Goal: Information Seeking & Learning: Learn about a topic

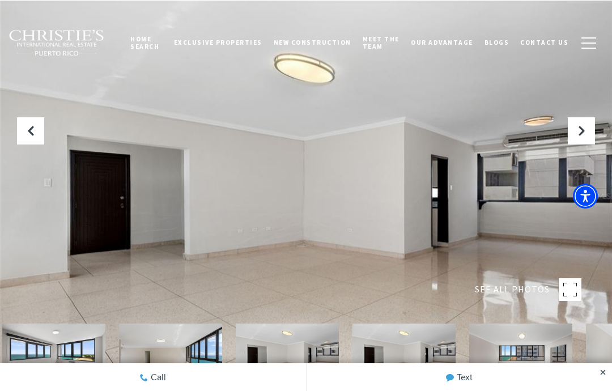
scroll to position [20, 0]
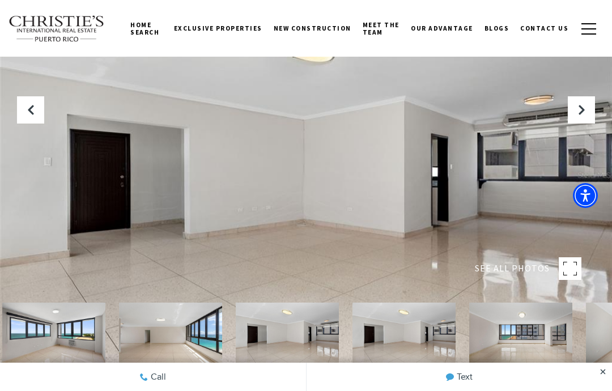
click at [581, 116] on icon "Next Slide" at bounding box center [581, 109] width 11 height 11
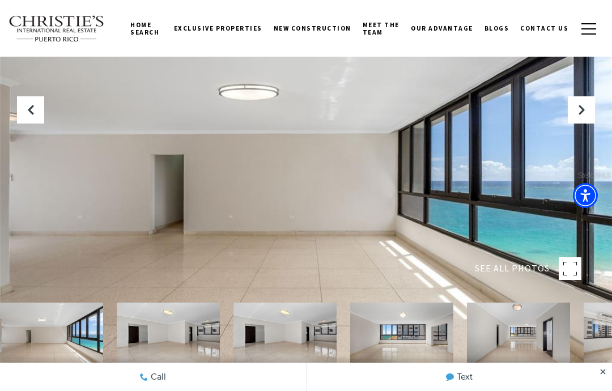
click at [581, 116] on icon "Next Slide" at bounding box center [581, 109] width 11 height 11
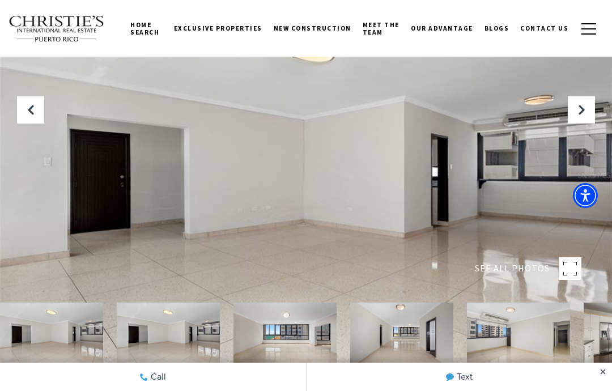
click at [584, 116] on icon "Next Slide" at bounding box center [581, 109] width 11 height 11
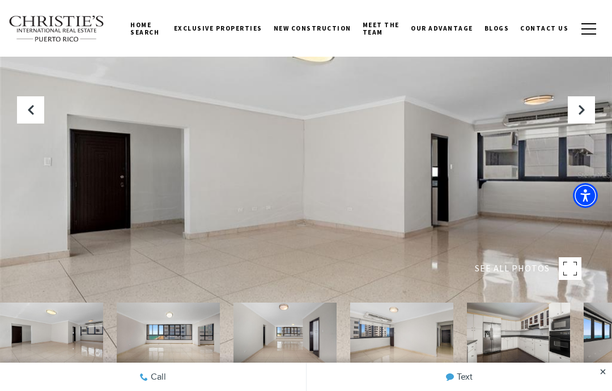
click at [581, 116] on icon "Next Slide" at bounding box center [581, 109] width 11 height 11
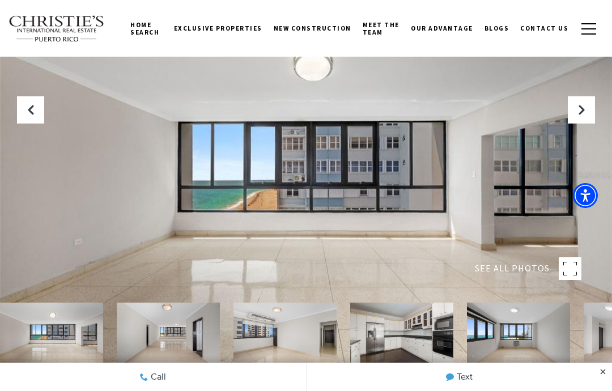
click at [578, 116] on icon "Next Slide" at bounding box center [581, 109] width 11 height 11
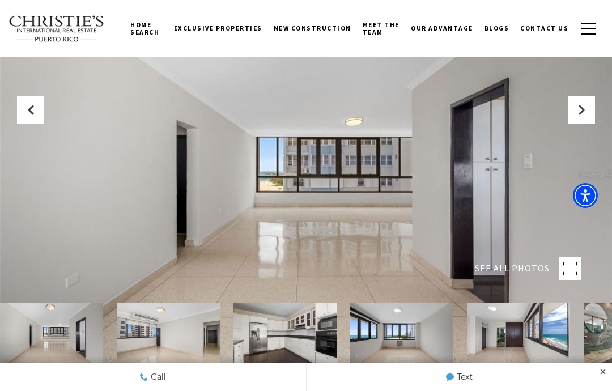
click at [578, 116] on icon "Next Slide" at bounding box center [581, 109] width 11 height 11
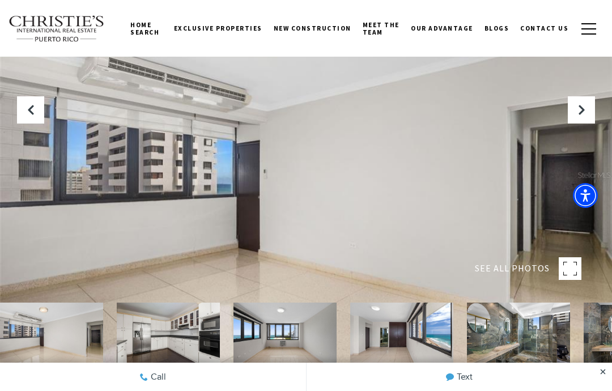
click at [581, 116] on icon "Next Slide" at bounding box center [581, 109] width 11 height 11
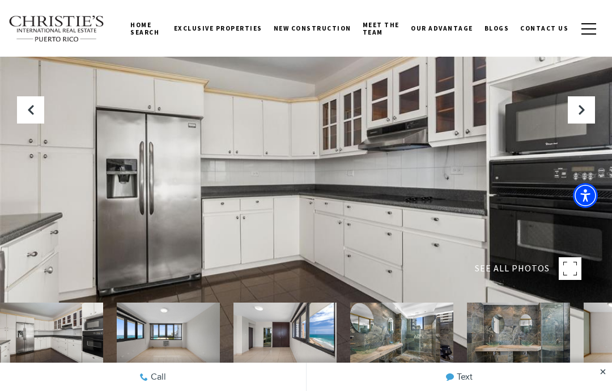
click at [581, 116] on icon "Next Slide" at bounding box center [581, 109] width 11 height 11
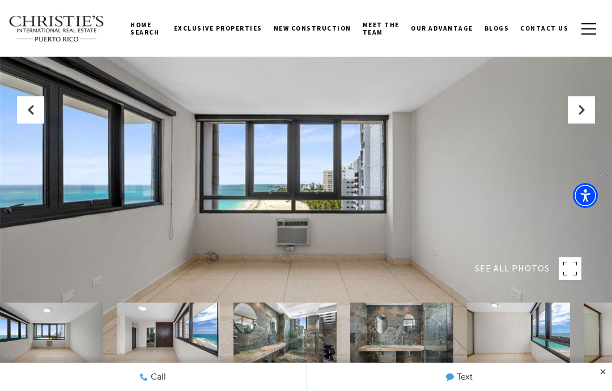
click at [578, 116] on icon "Next Slide" at bounding box center [581, 109] width 11 height 11
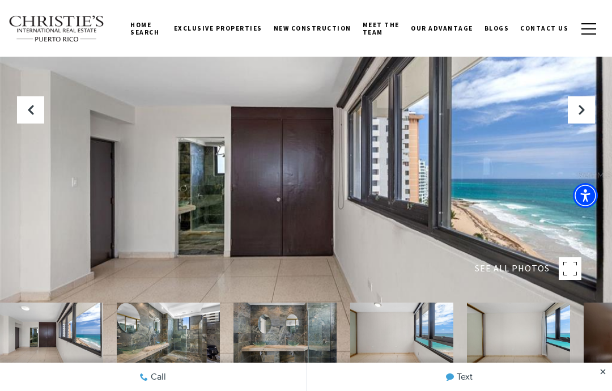
click at [578, 116] on icon "Next Slide" at bounding box center [581, 109] width 11 height 11
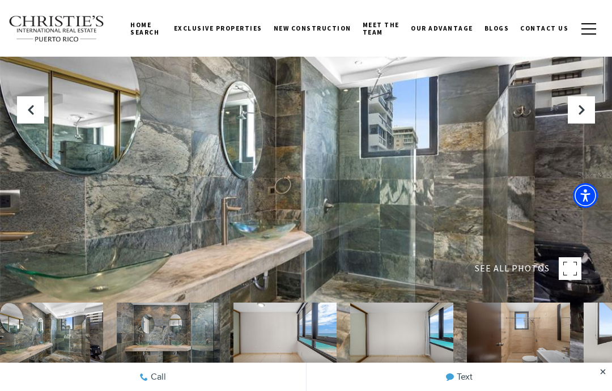
click at [577, 116] on icon "Next Slide" at bounding box center [581, 109] width 11 height 11
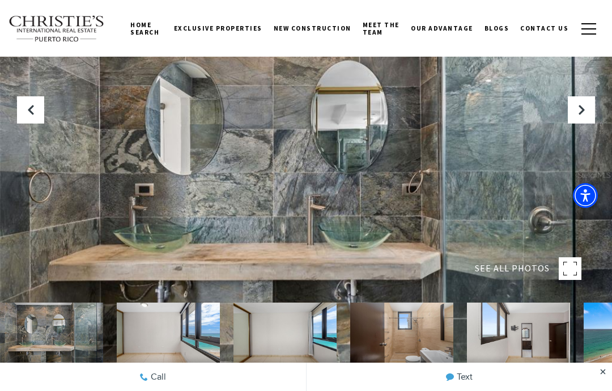
click at [582, 116] on icon "Next Slide" at bounding box center [581, 109] width 11 height 11
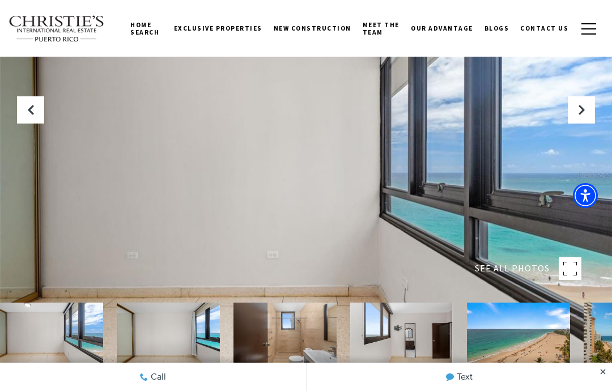
click at [580, 116] on icon "Next Slide" at bounding box center [581, 109] width 11 height 11
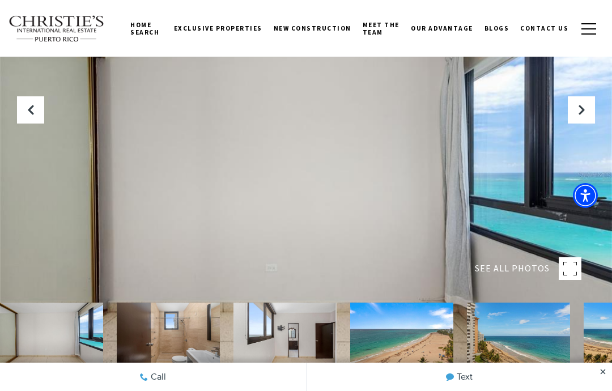
click at [582, 116] on icon "Next Slide" at bounding box center [581, 109] width 11 height 11
